Goal: Check status: Check status

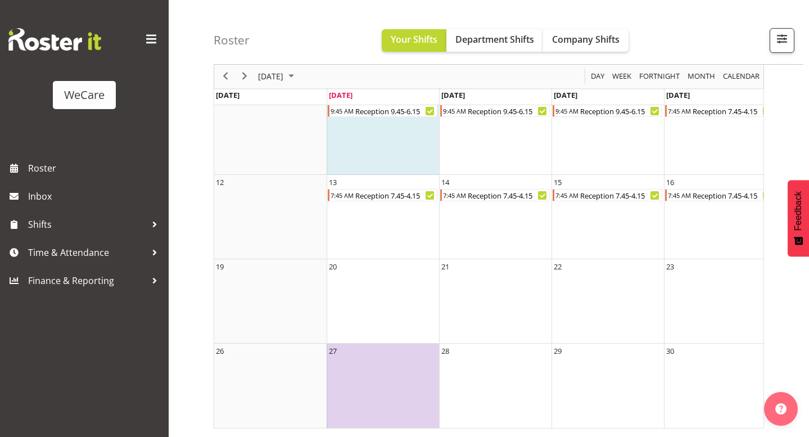
scroll to position [157, 0]
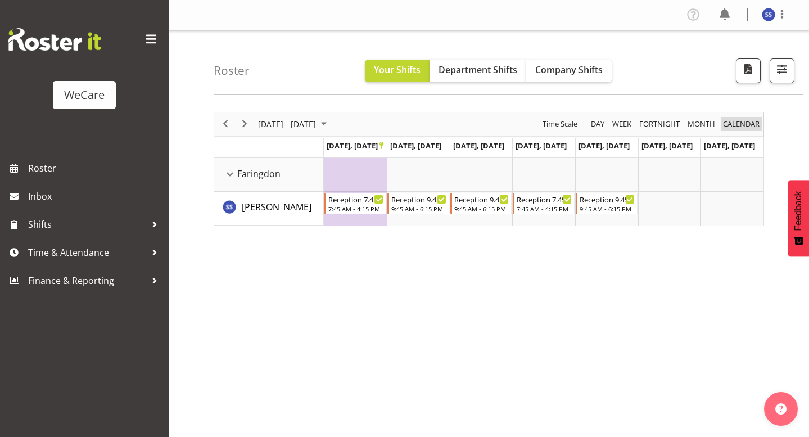
click at [748, 128] on span "calendar" at bounding box center [741, 124] width 39 height 14
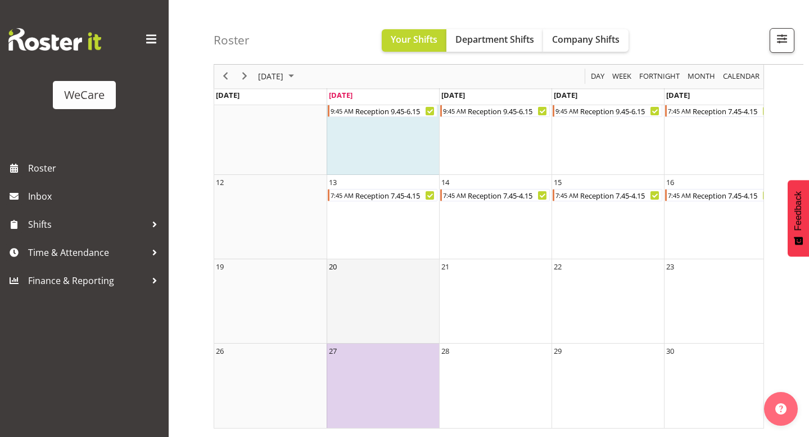
scroll to position [157, 0]
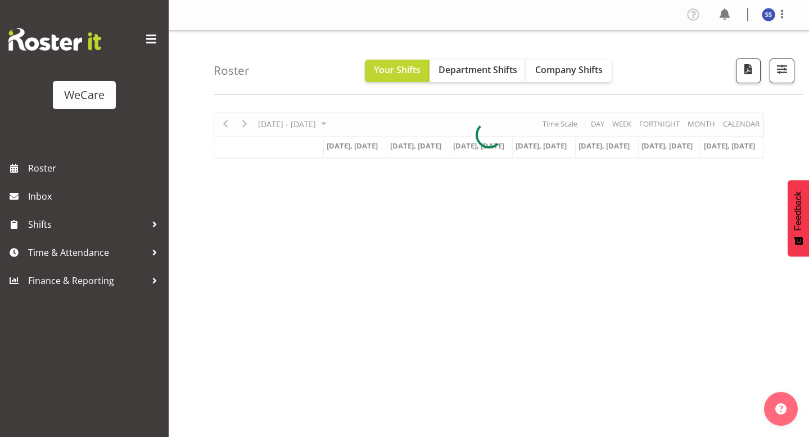
scroll to position [116, 0]
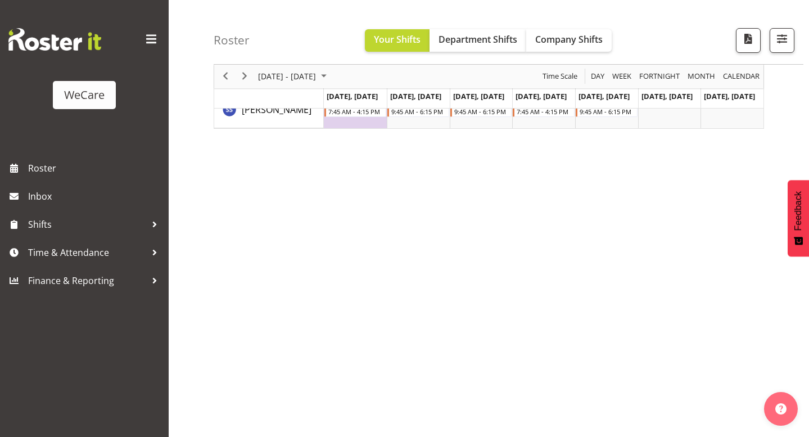
scroll to position [4, 0]
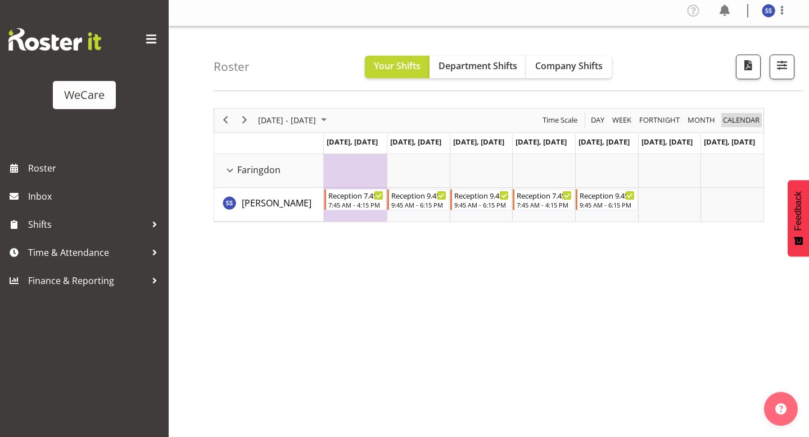
click at [734, 119] on span "calendar" at bounding box center [741, 120] width 39 height 14
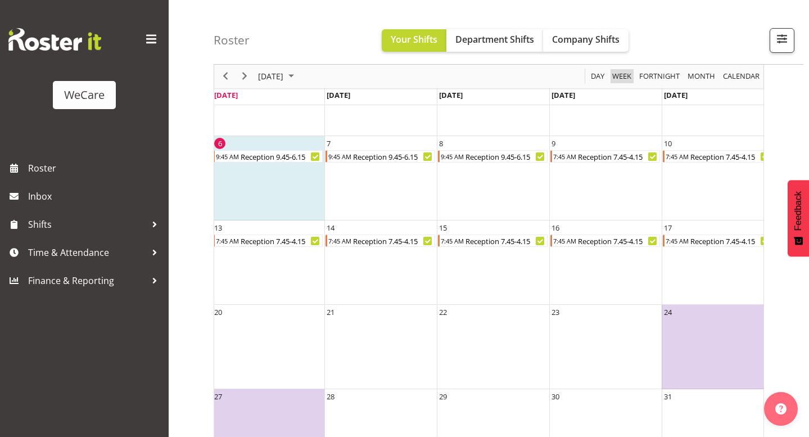
scroll to position [157, 0]
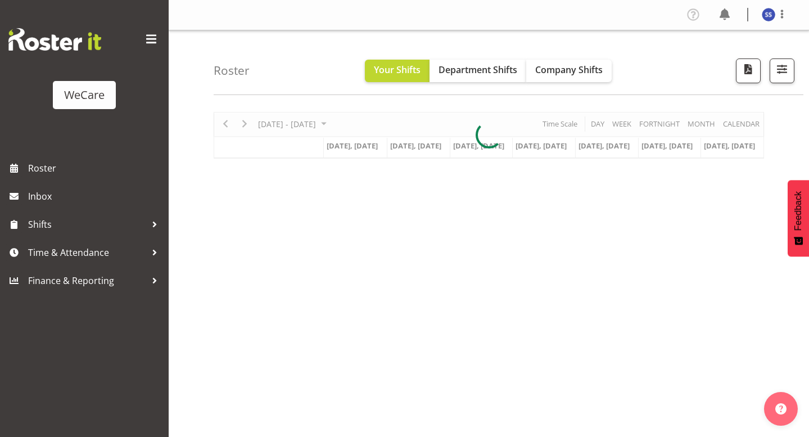
scroll to position [116, 0]
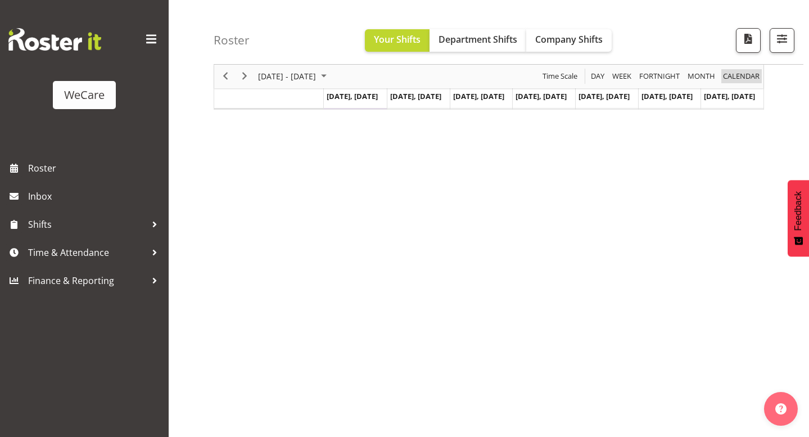
click at [733, 71] on span "calendar" at bounding box center [741, 77] width 39 height 14
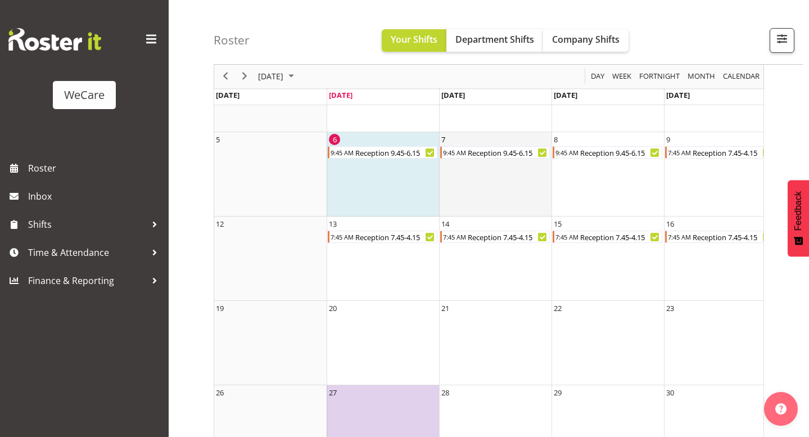
scroll to position [157, 0]
